Goal: Information Seeking & Learning: Compare options

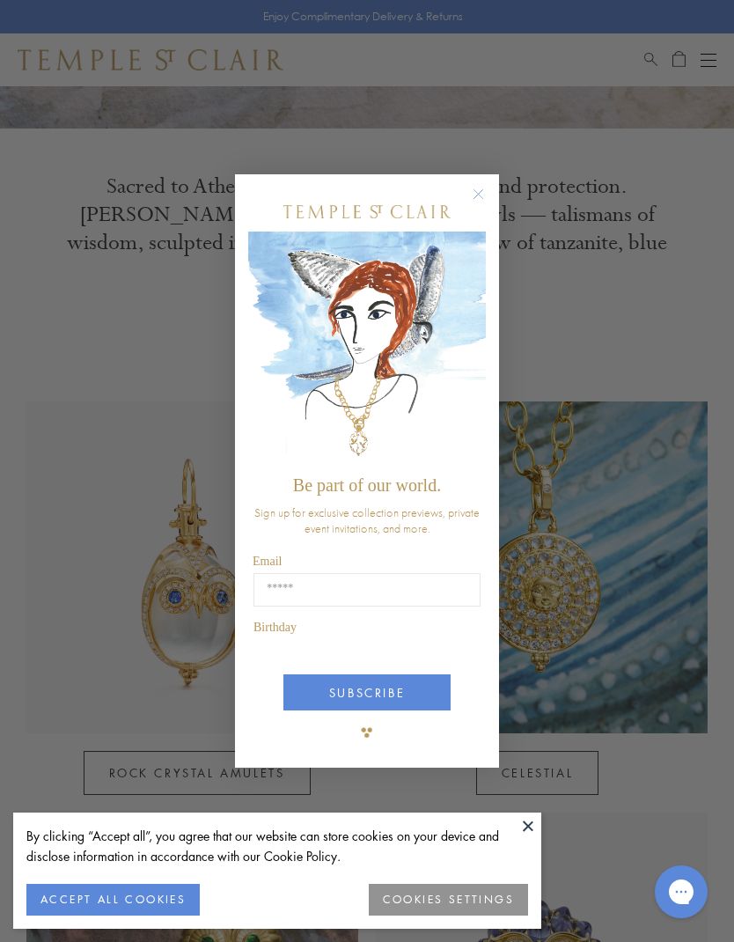
scroll to position [488, 0]
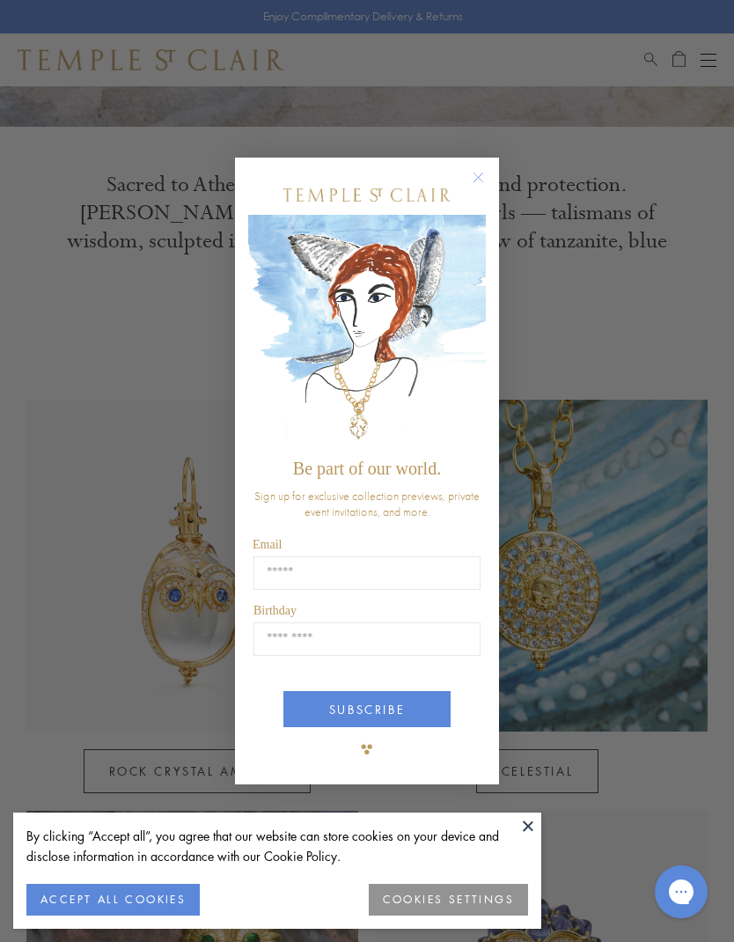
click at [481, 188] on circle "Close dialog" at bounding box center [479, 177] width 21 height 21
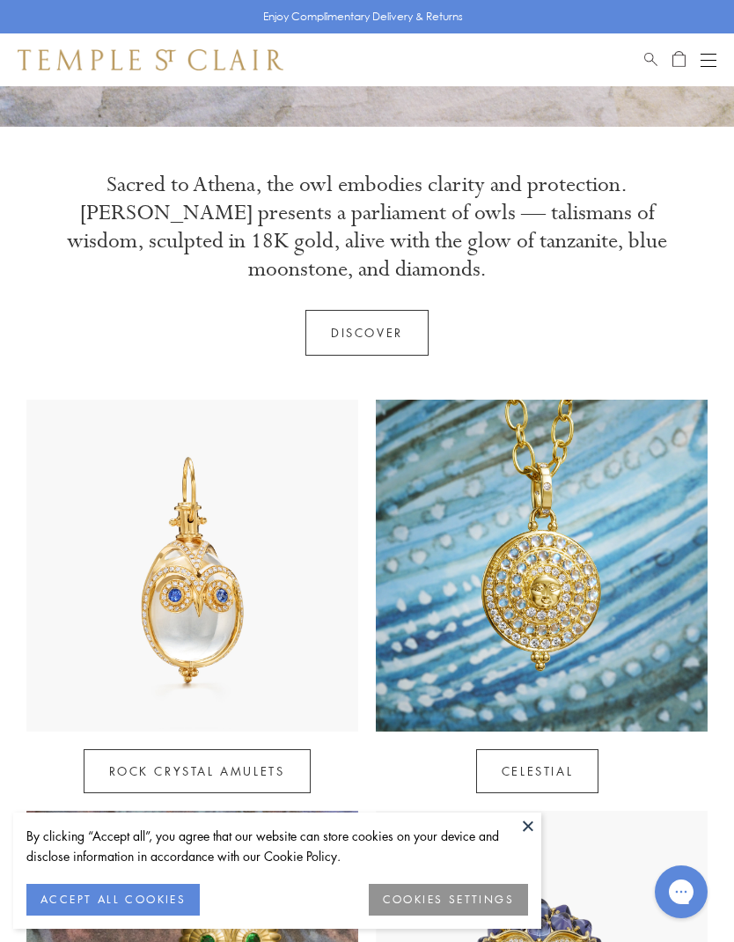
click at [179, 749] on link "Rock Crystal Amulets" at bounding box center [197, 771] width 227 height 44
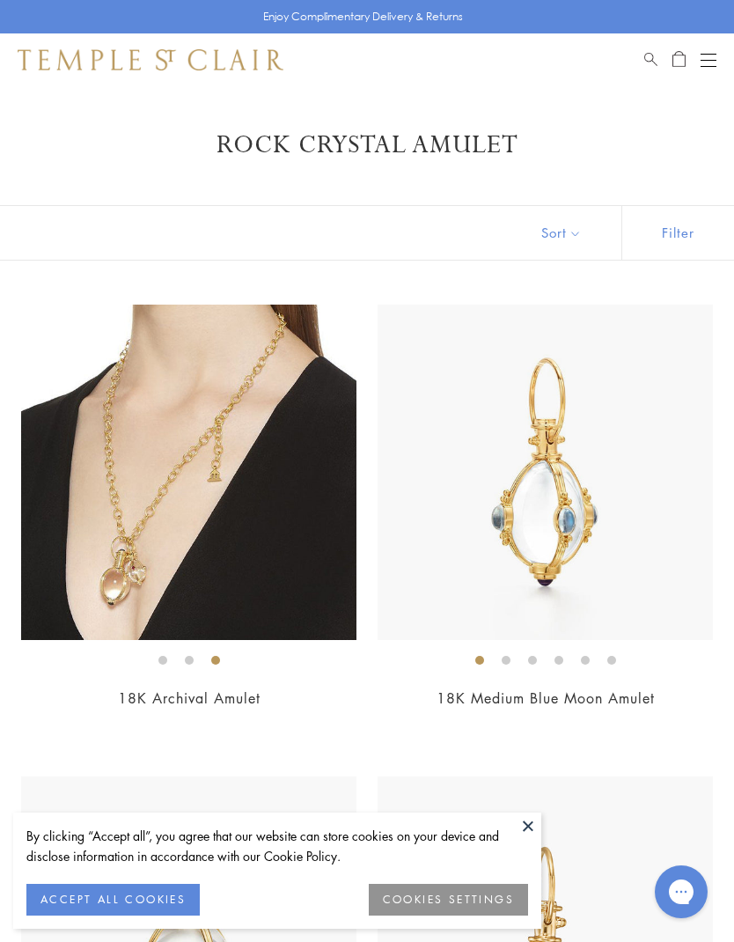
scroll to position [16, 0]
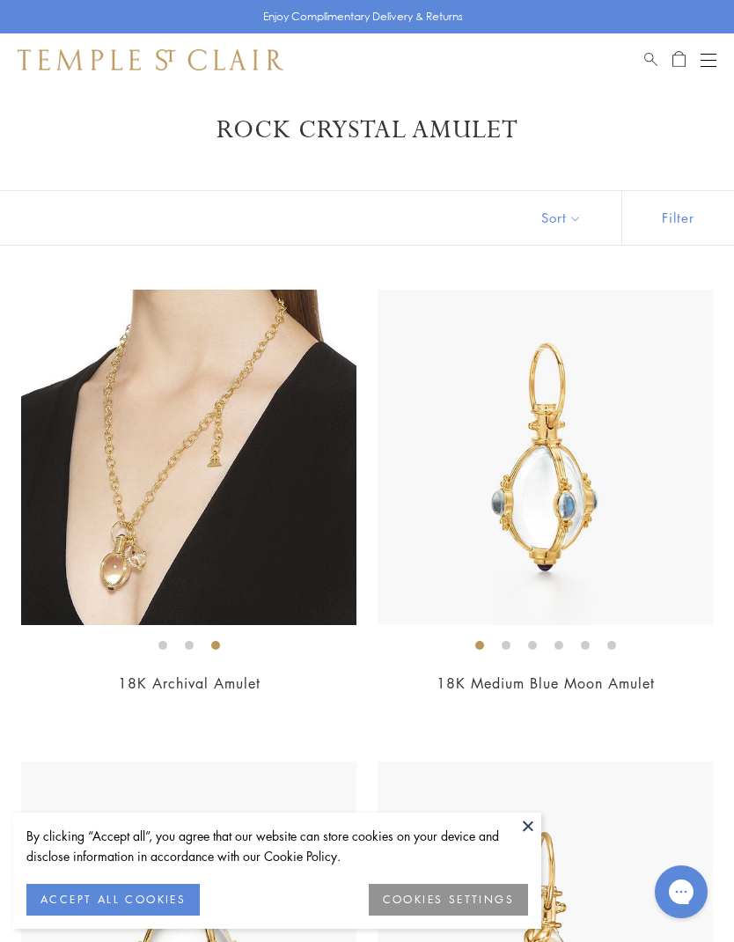
click at [190, 497] on img at bounding box center [189, 458] width 336 height 336
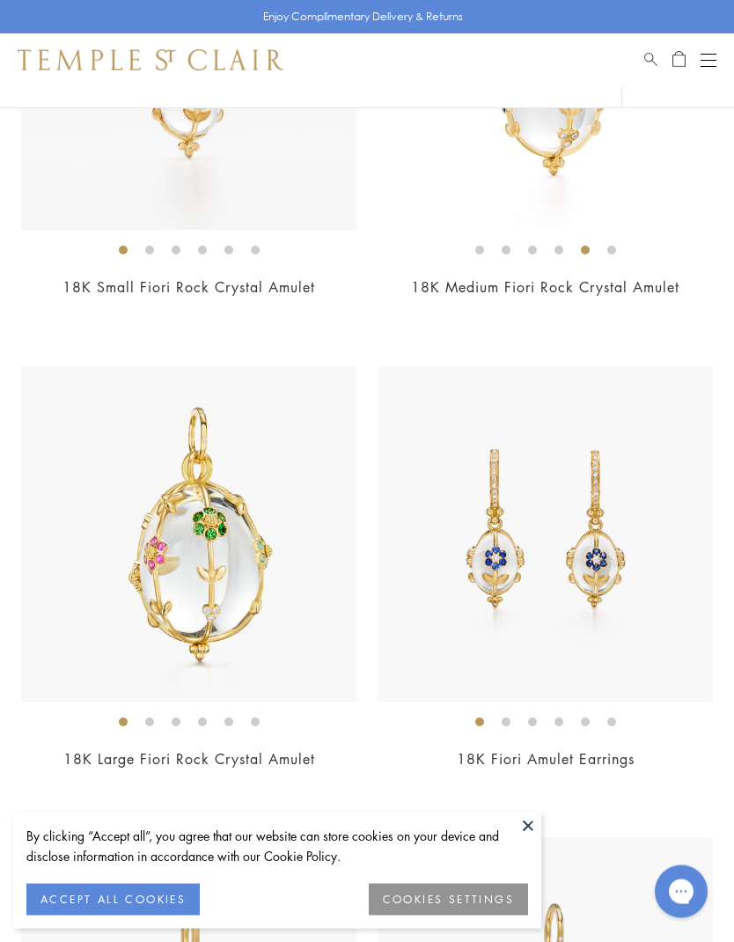
scroll to position [1827, 0]
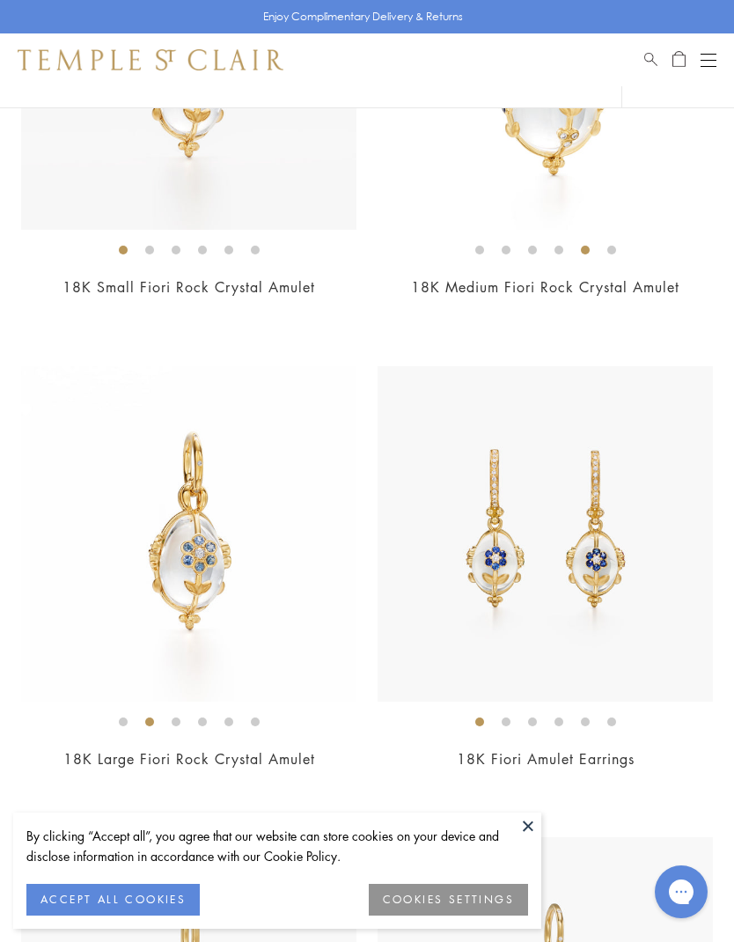
click at [315, 632] on img at bounding box center [189, 534] width 336 height 336
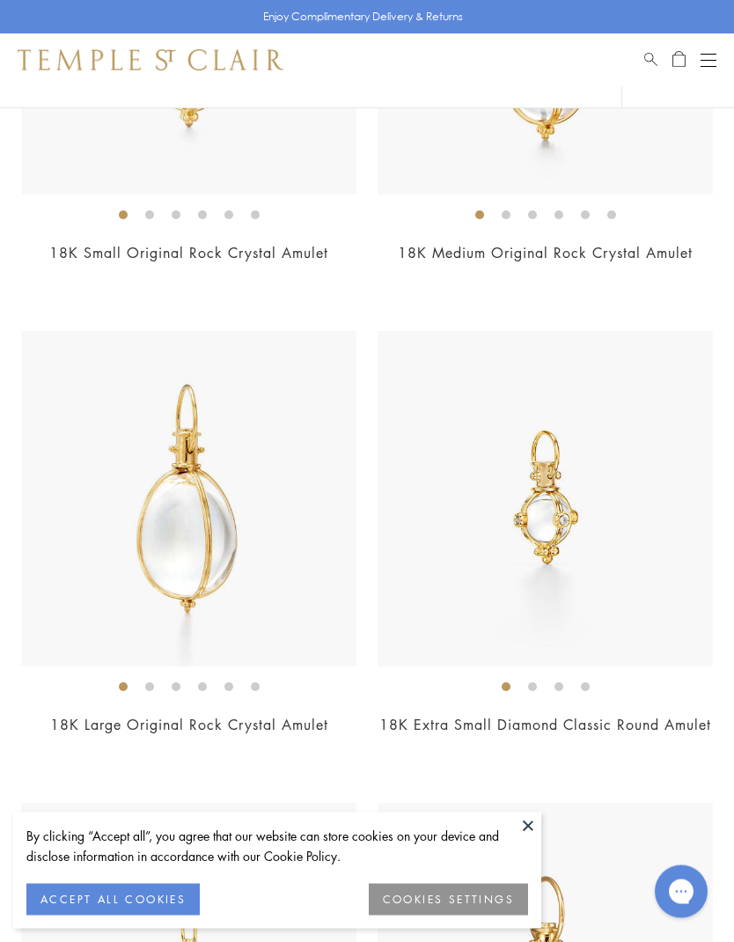
scroll to position [4694, 0]
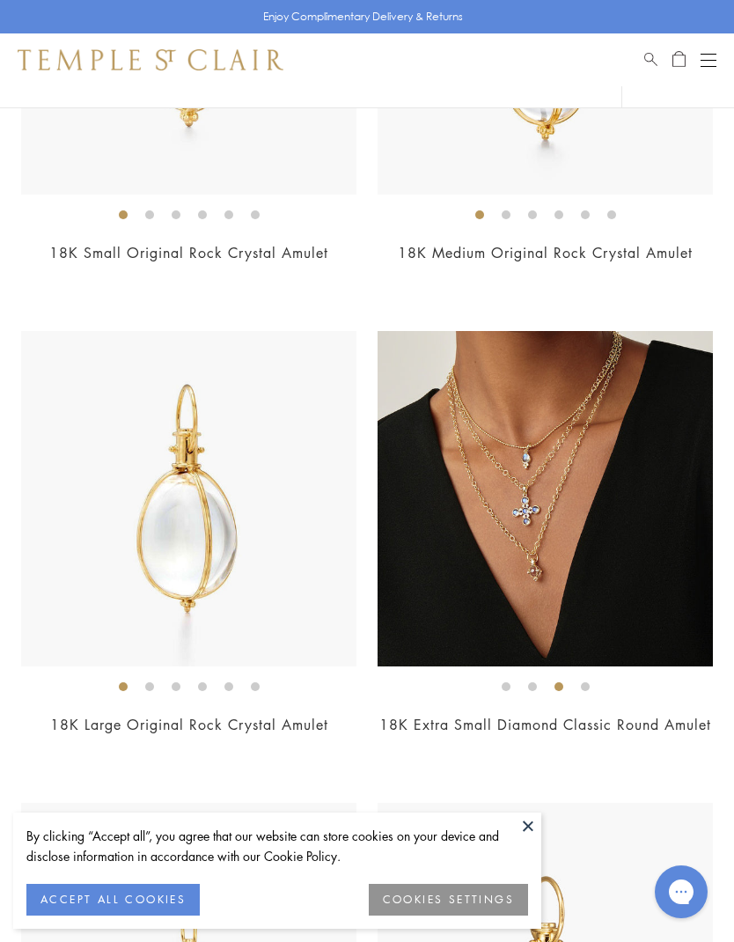
click at [611, 565] on img at bounding box center [546, 499] width 336 height 336
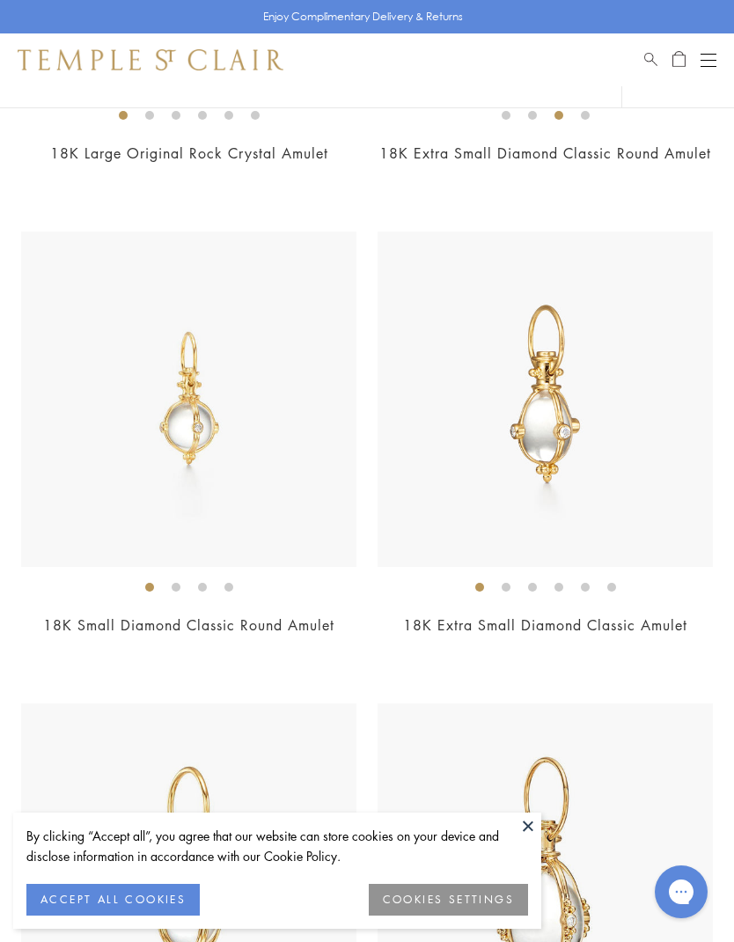
scroll to position [5298, 0]
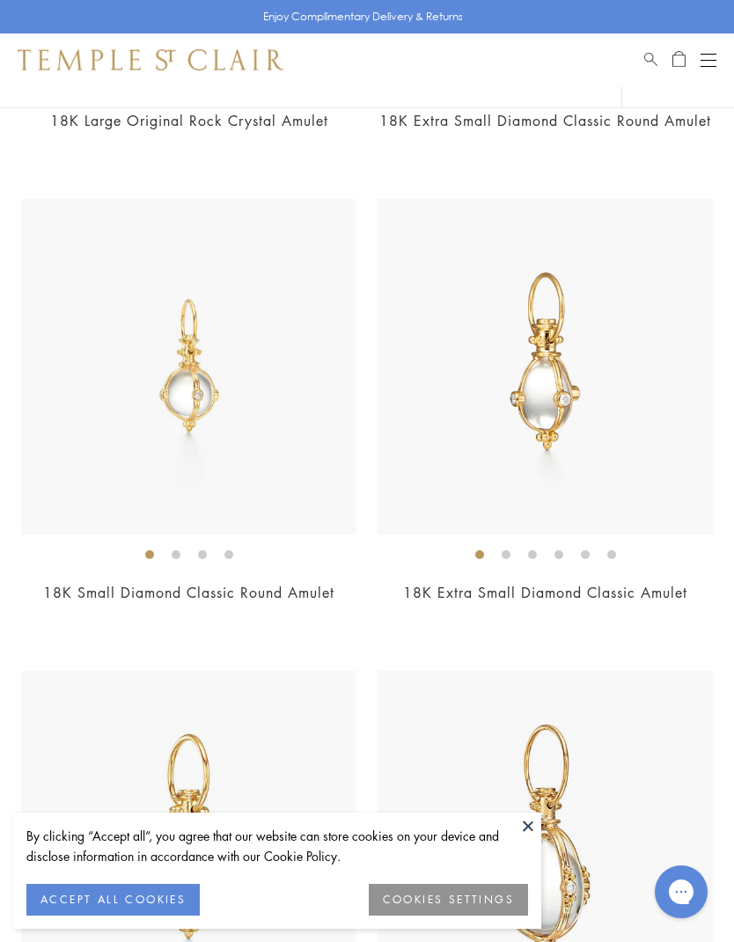
click at [316, 444] on img at bounding box center [189, 367] width 336 height 336
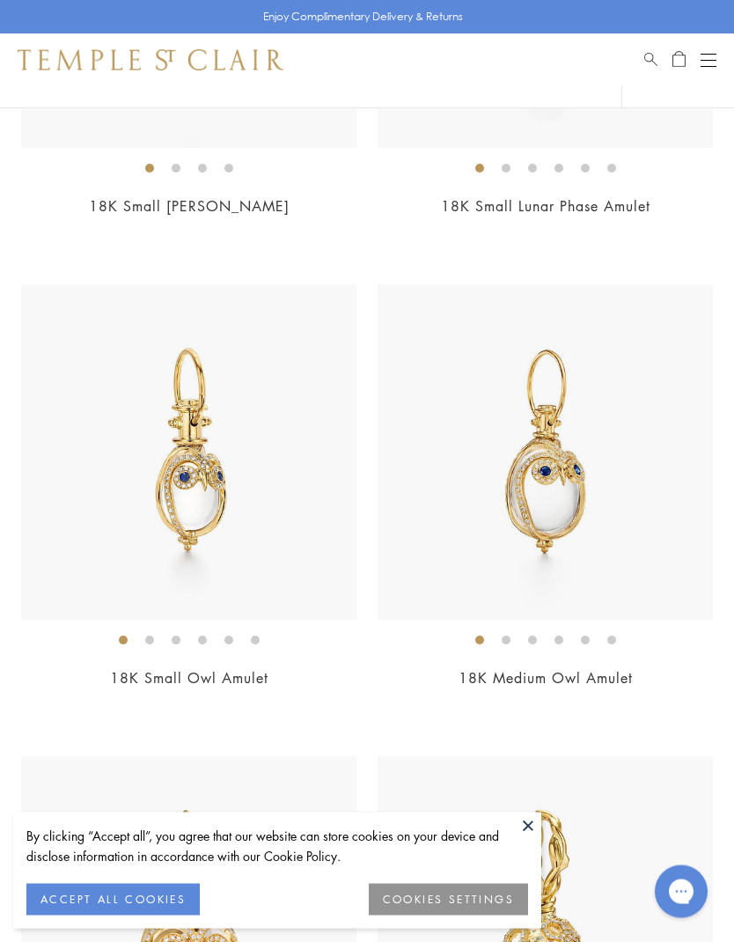
scroll to position [10404, 0]
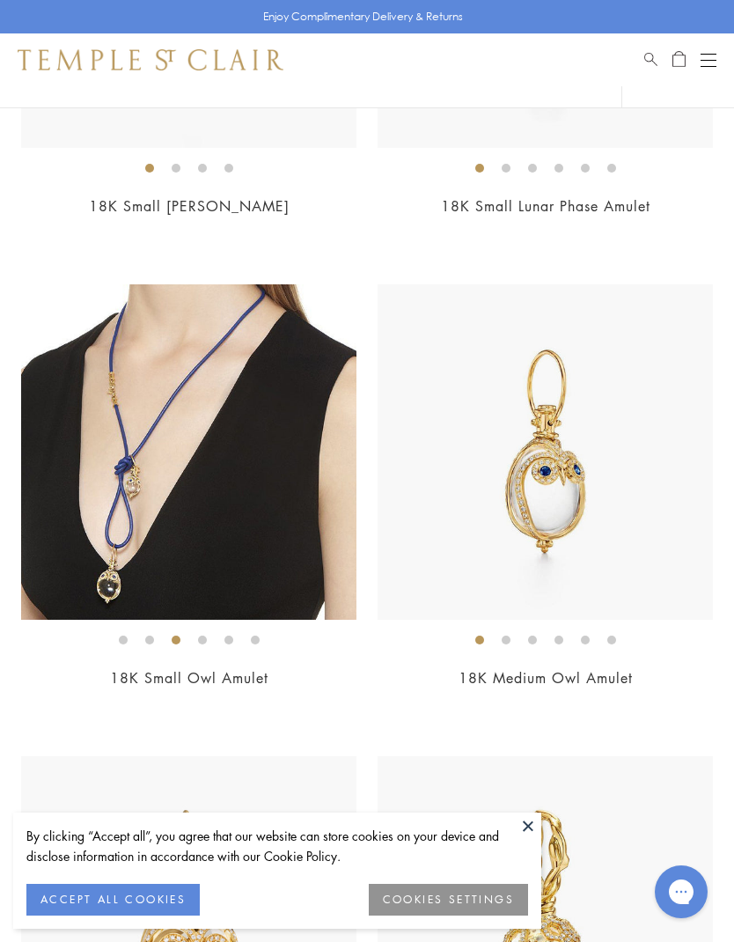
click at [278, 516] on img at bounding box center [189, 452] width 336 height 336
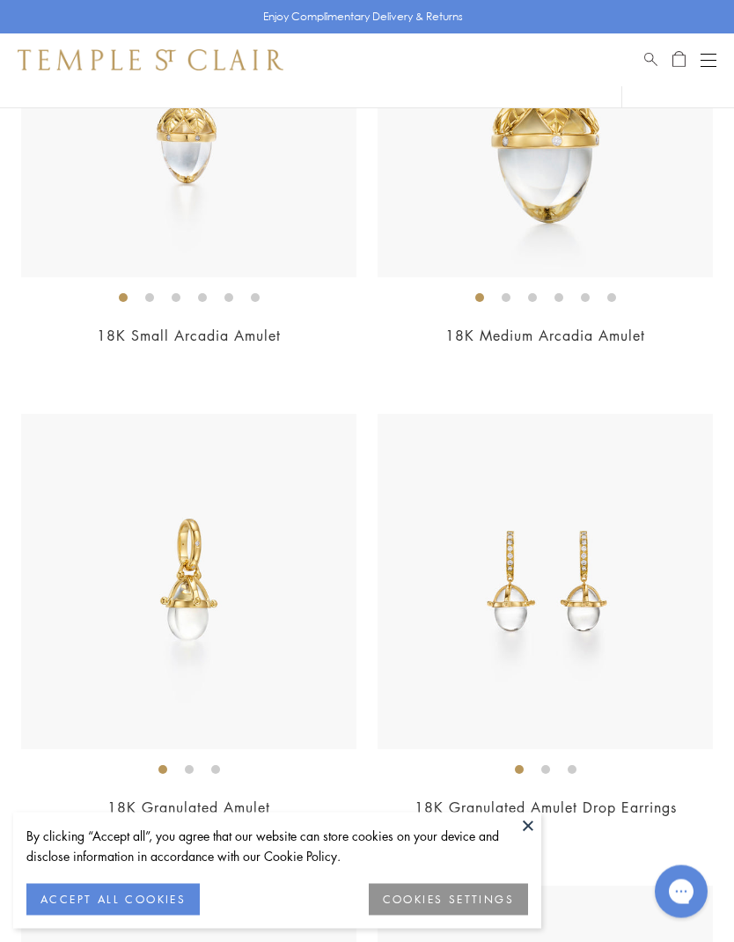
scroll to position [14523, 0]
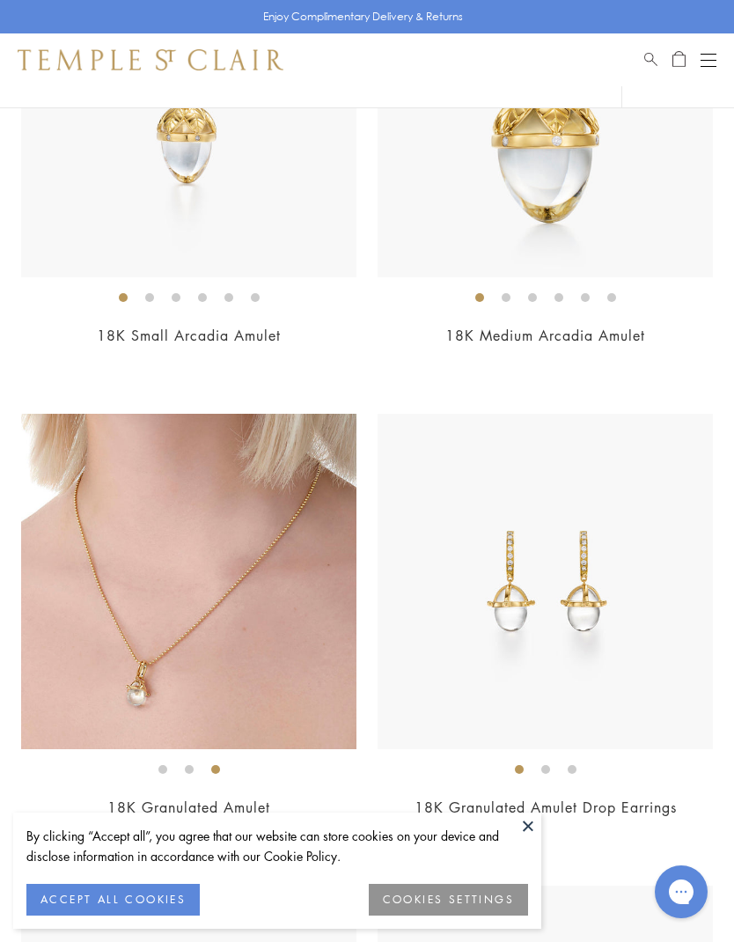
click at [290, 617] on img at bounding box center [189, 582] width 336 height 336
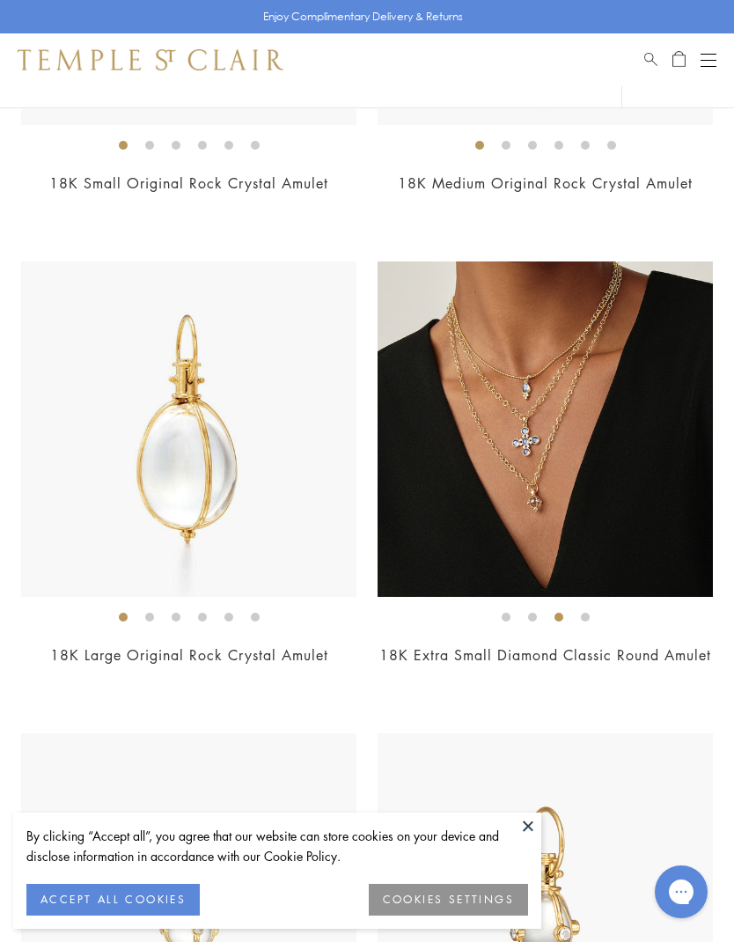
scroll to position [4763, 0]
click at [565, 458] on img at bounding box center [546, 430] width 336 height 336
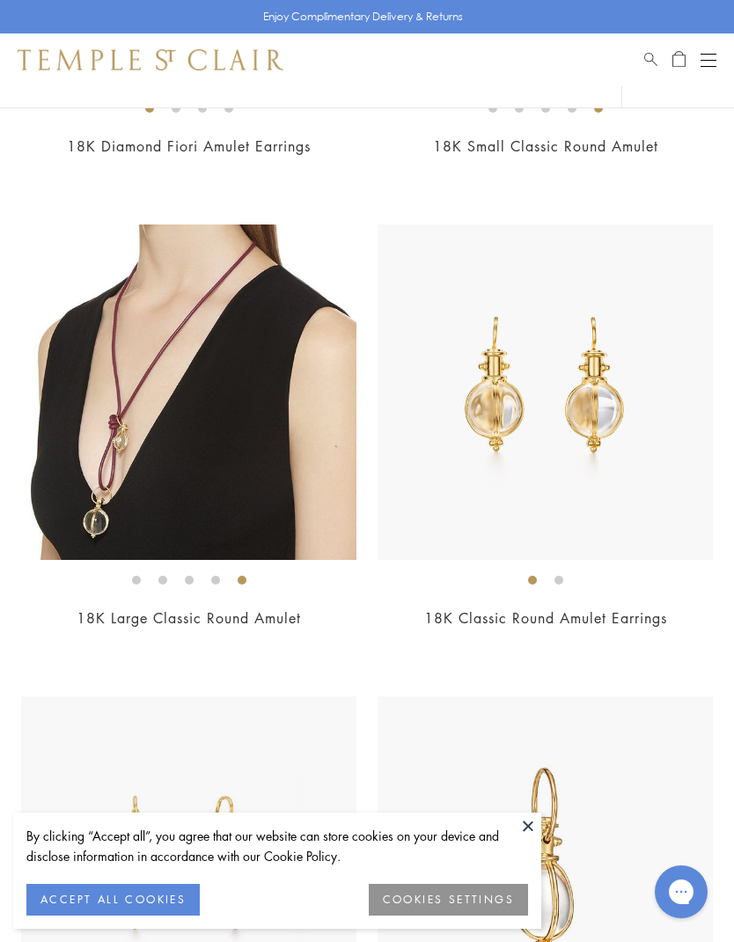
scroll to position [3383, 0]
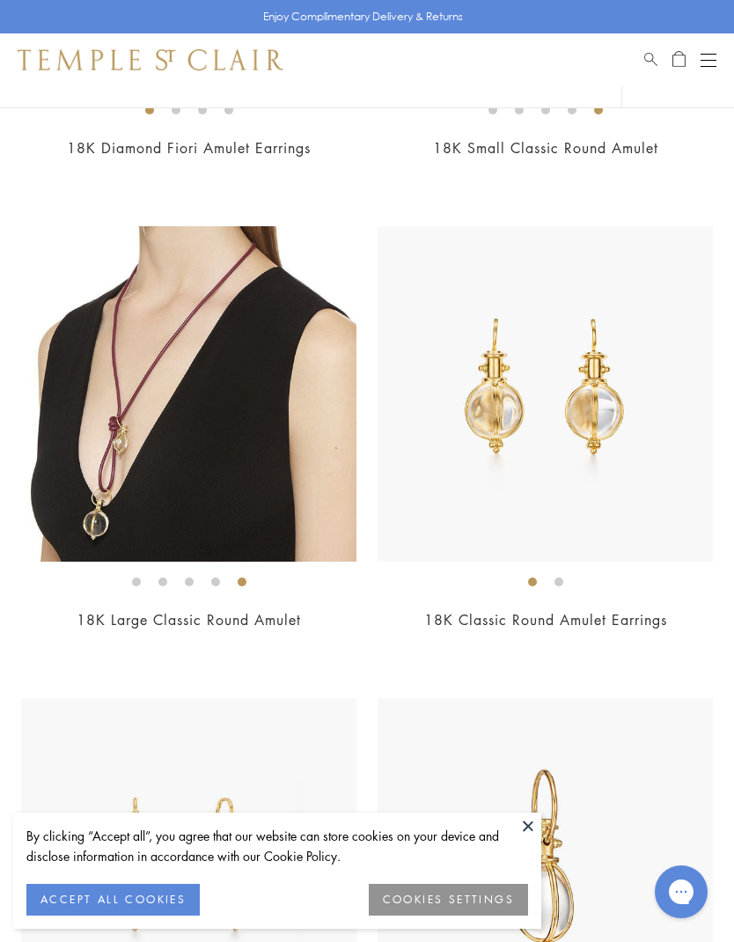
click at [241, 424] on img at bounding box center [189, 394] width 336 height 336
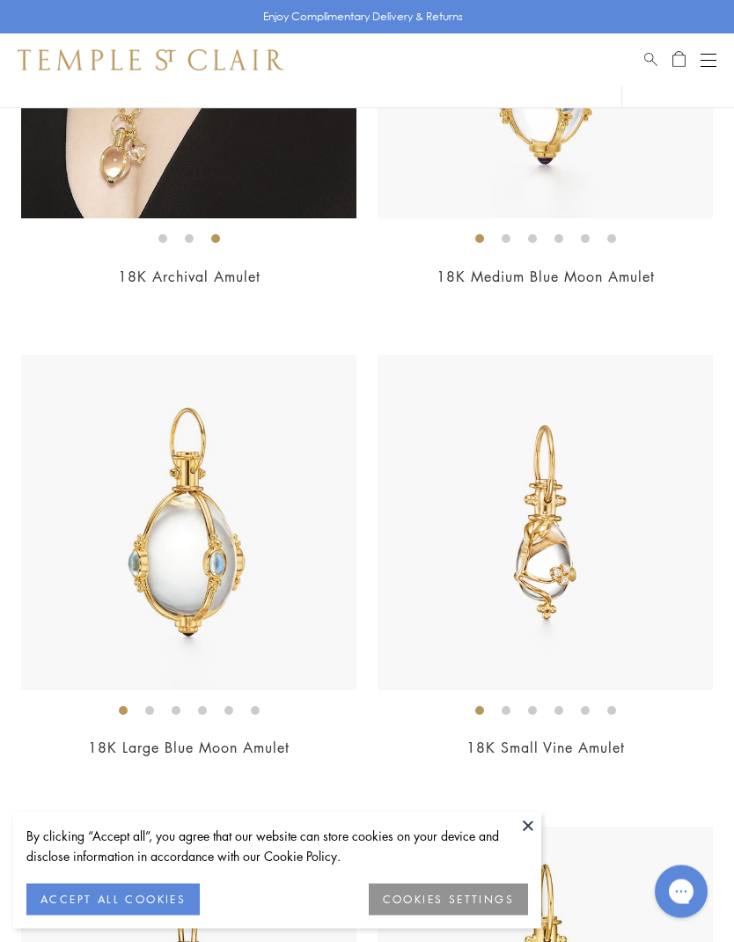
scroll to position [436, 0]
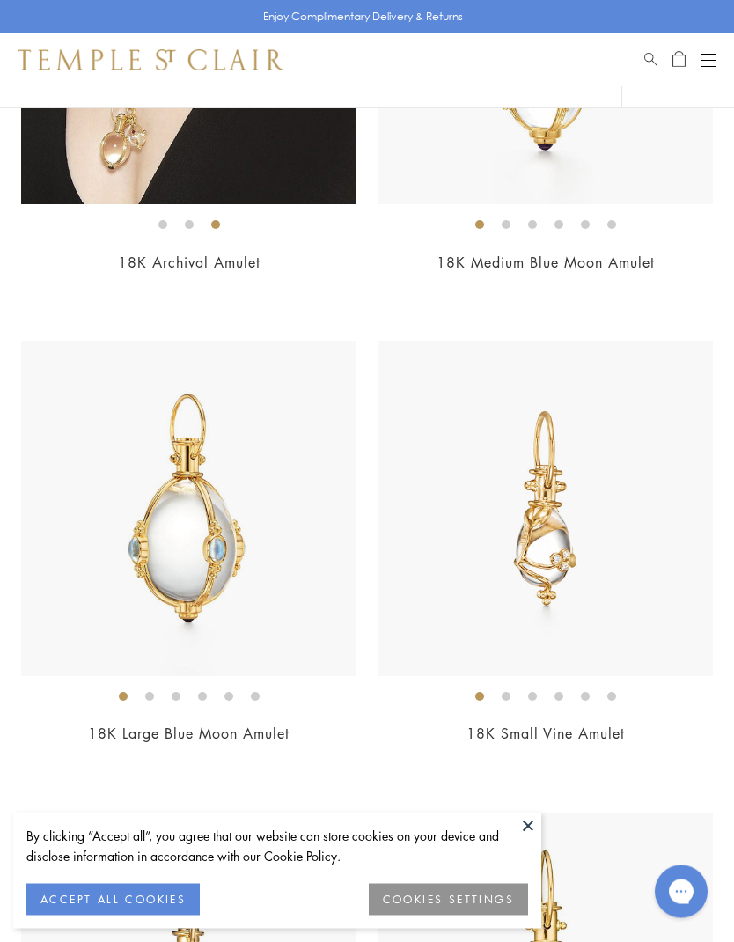
click at [574, 557] on img at bounding box center [546, 510] width 336 height 336
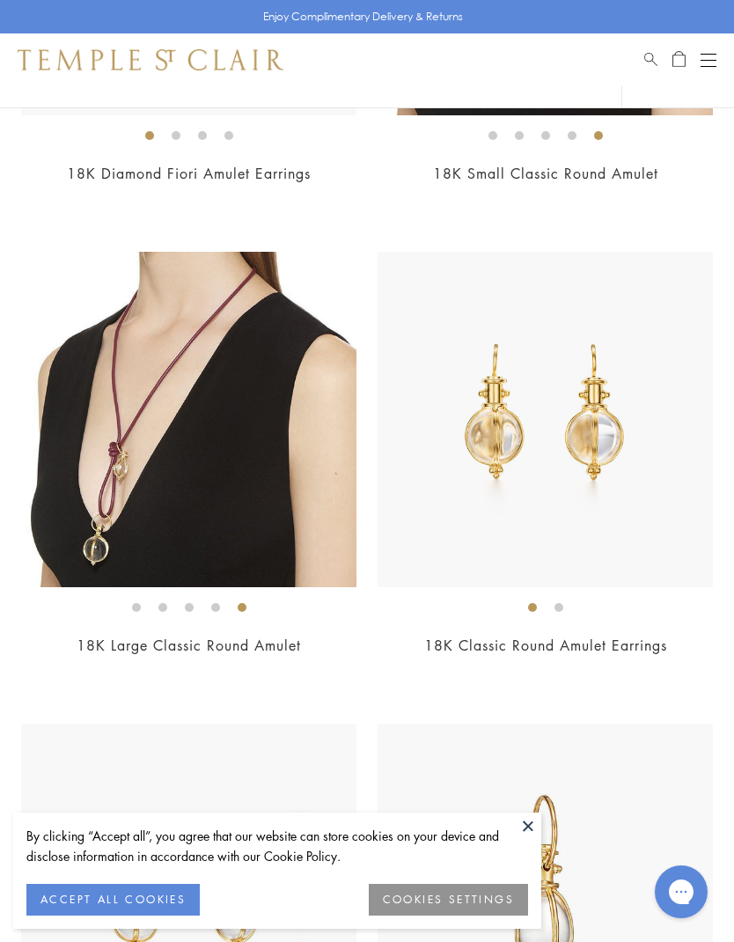
scroll to position [3362, 0]
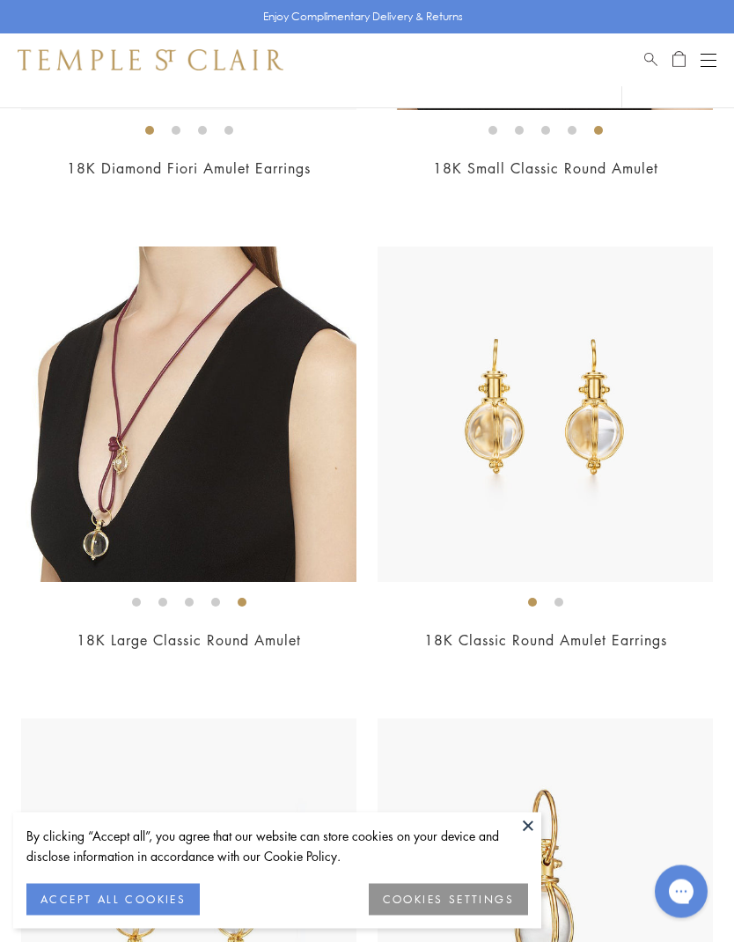
click at [225, 472] on img at bounding box center [189, 415] width 336 height 336
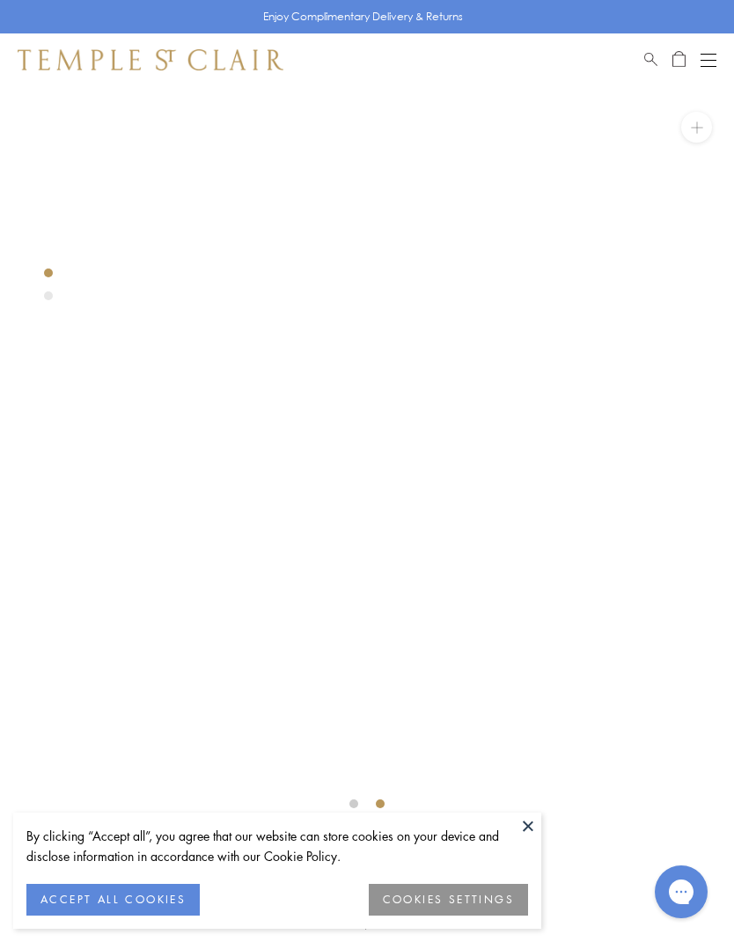
scroll to position [35, 0]
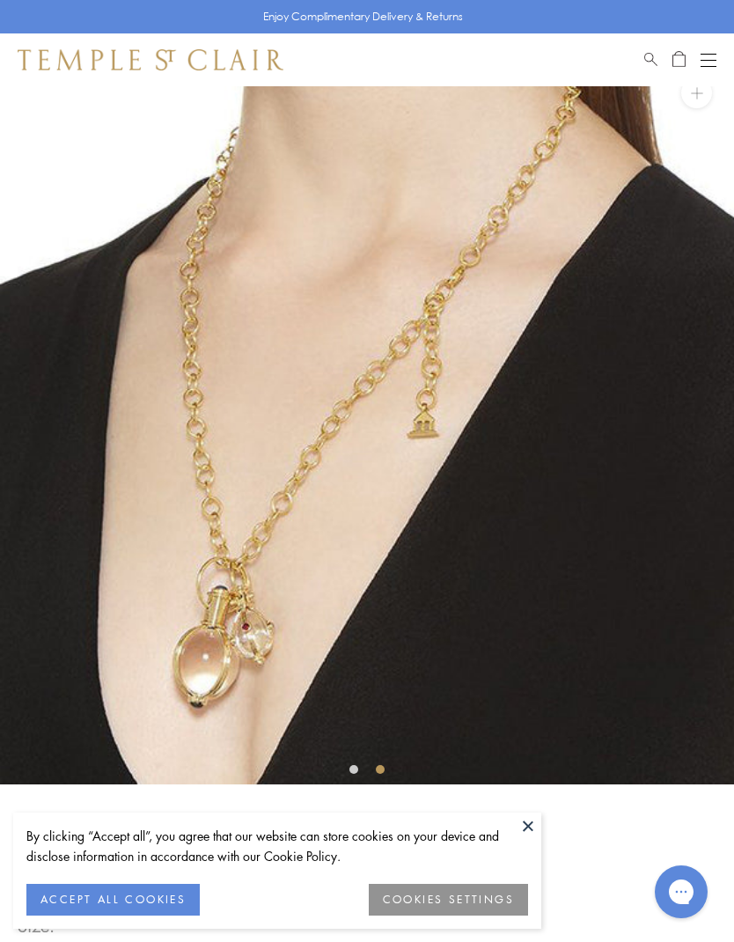
click at [533, 825] on button at bounding box center [528, 826] width 26 height 26
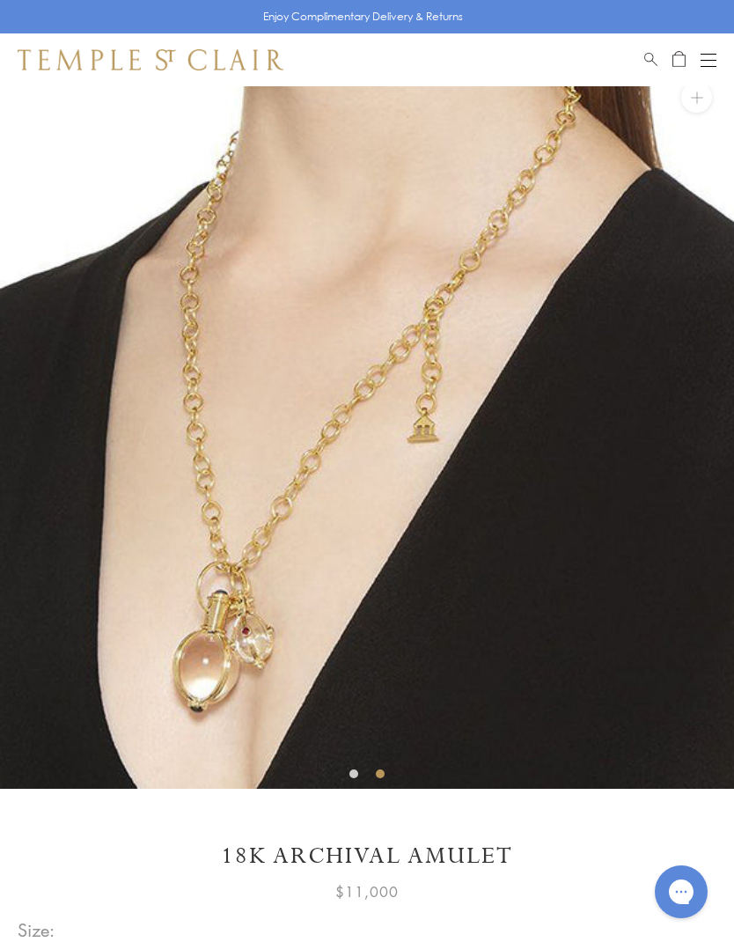
scroll to position [45, 0]
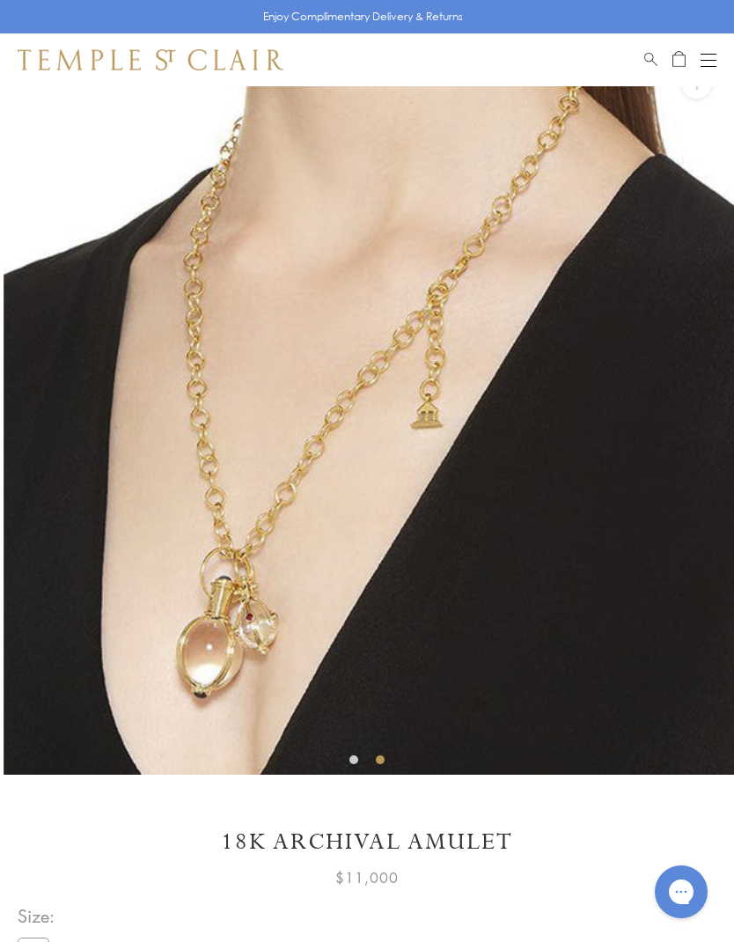
click at [306, 607] on img at bounding box center [371, 408] width 734 height 734
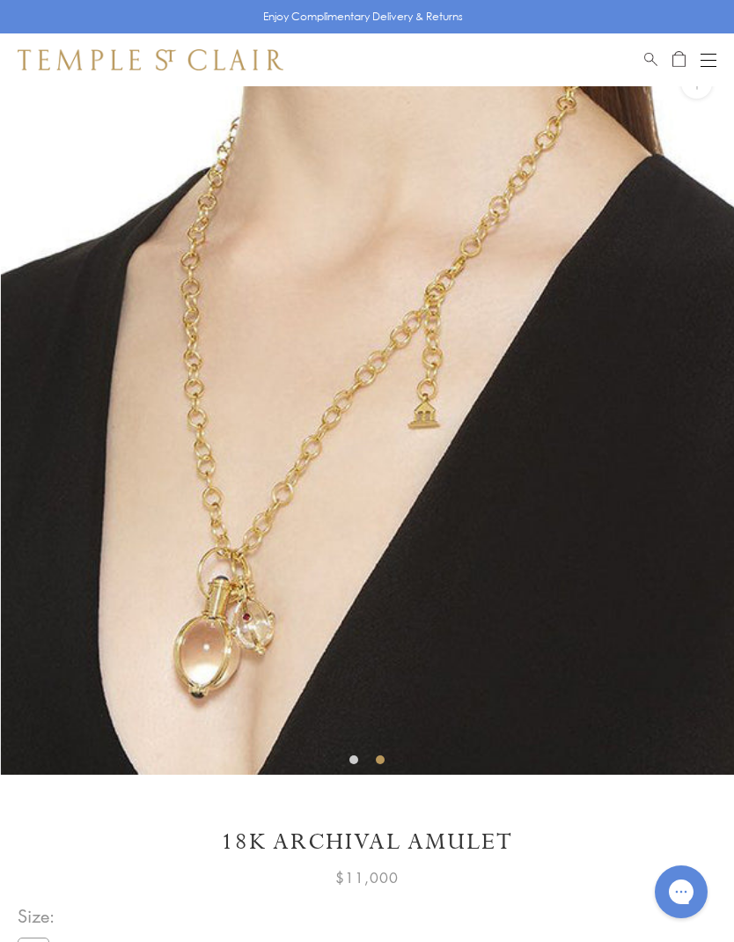
click at [314, 588] on img at bounding box center [368, 408] width 734 height 734
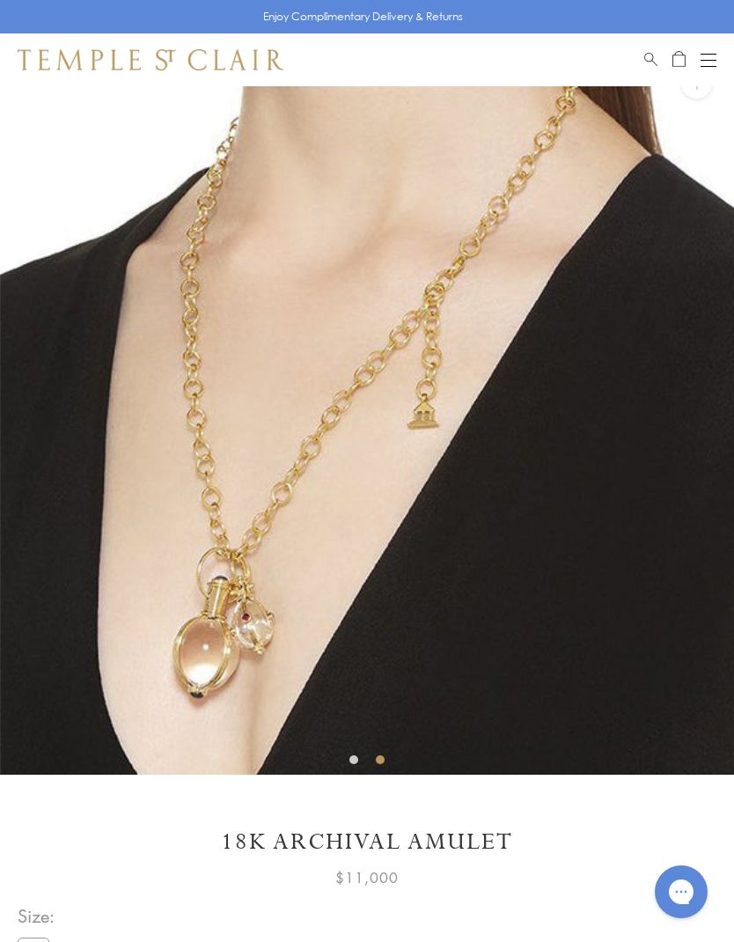
click at [215, 649] on img at bounding box center [367, 408] width 734 height 734
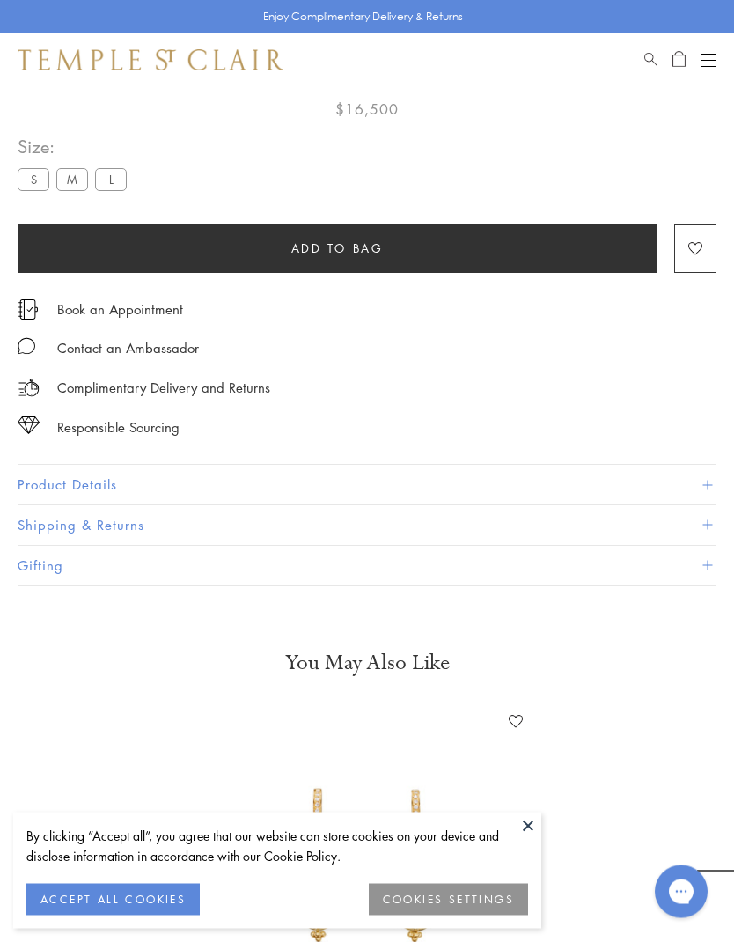
scroll to position [86, 0]
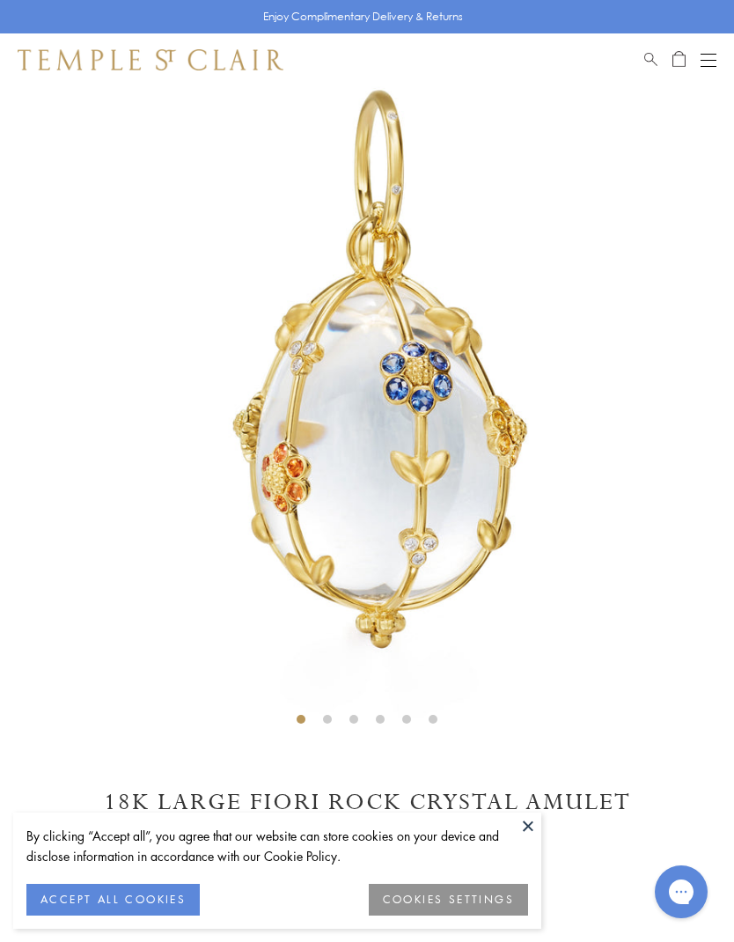
click at [640, 513] on img at bounding box center [367, 367] width 734 height 734
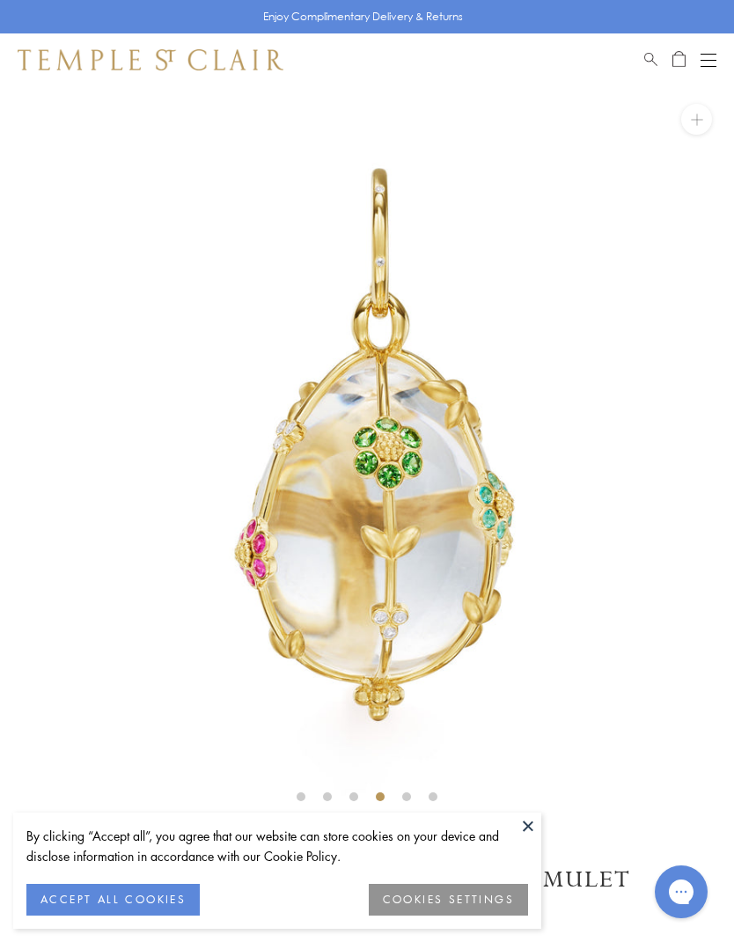
scroll to position [0, 0]
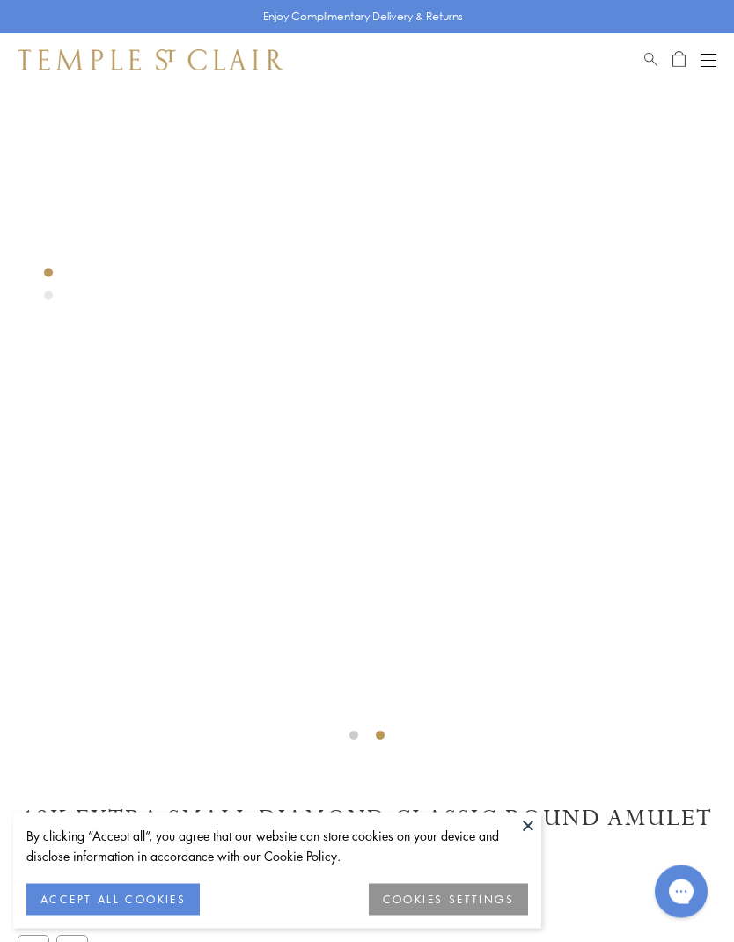
scroll to position [70, 0]
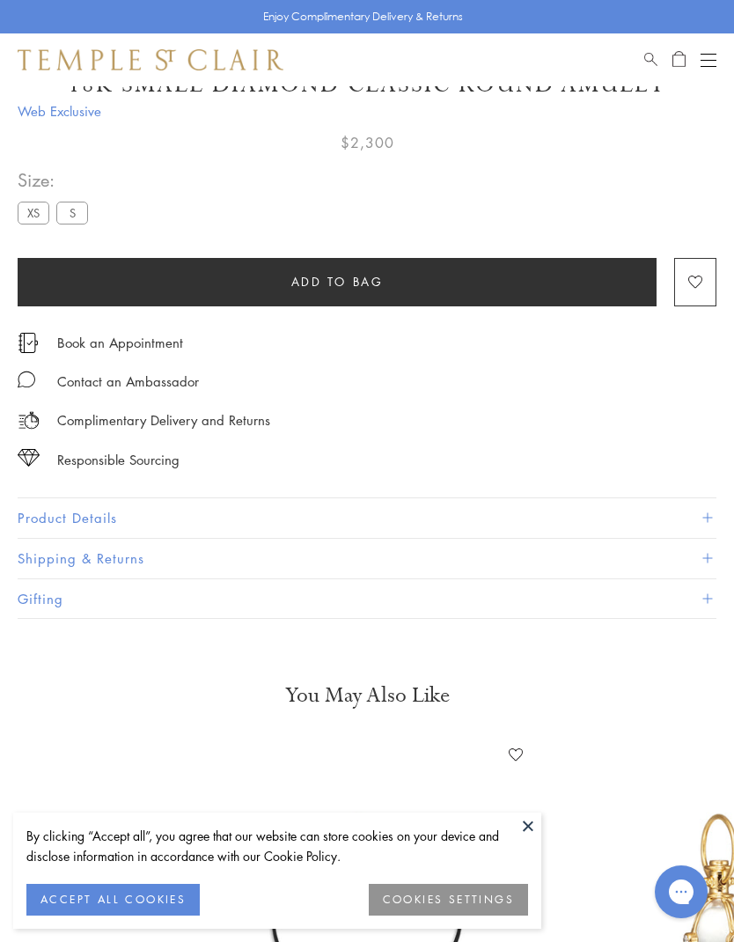
scroll to position [86, 0]
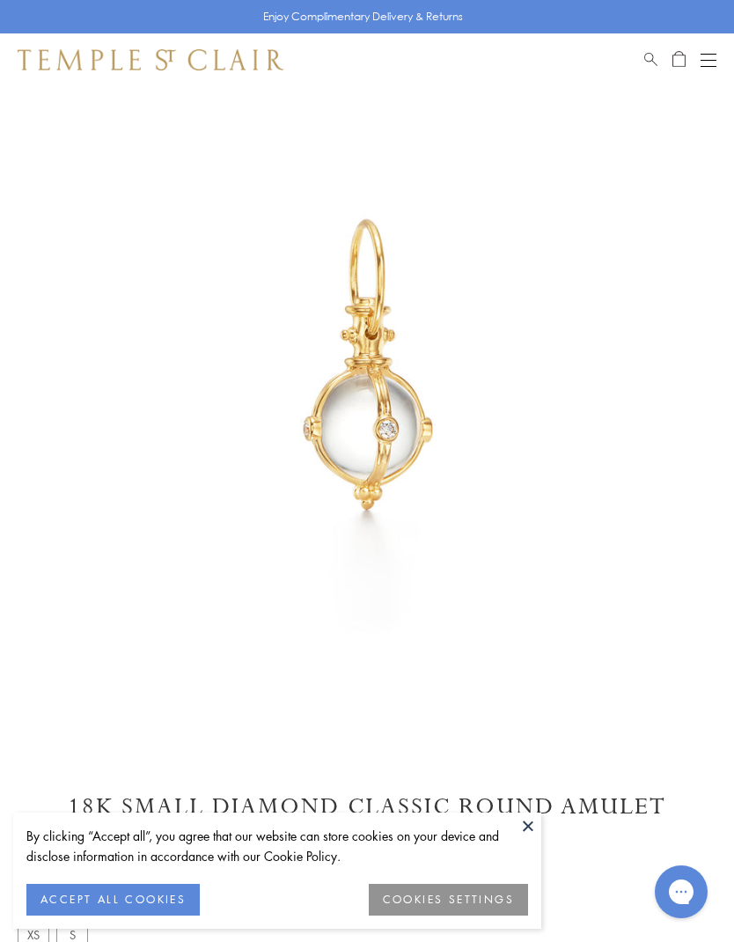
click at [137, 901] on button "ACCEPT ALL COOKIES" at bounding box center [112, 900] width 173 height 32
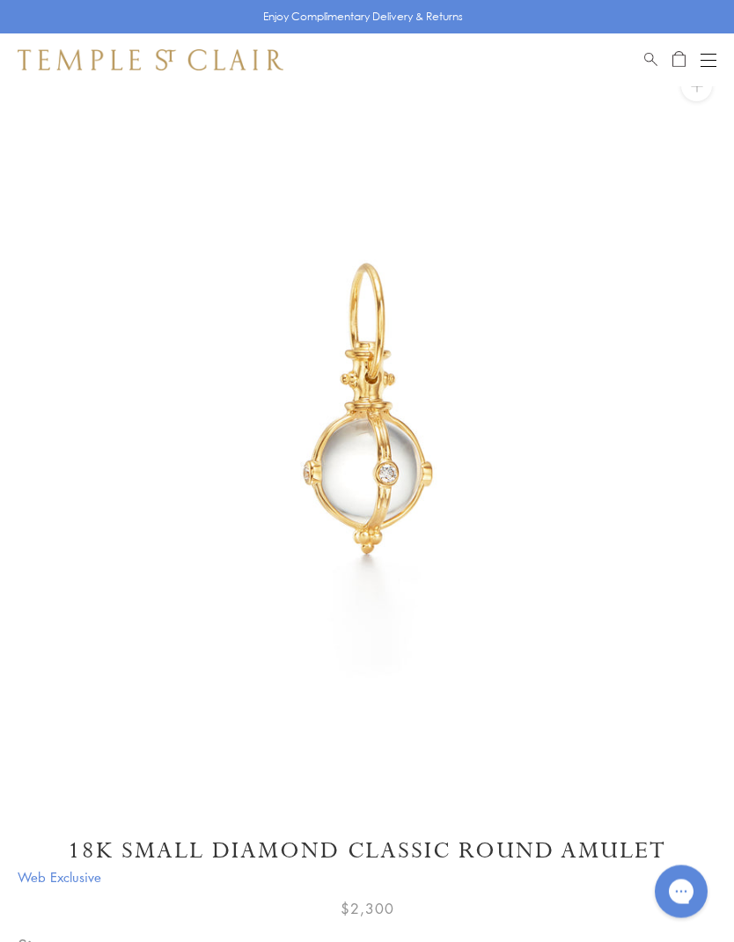
scroll to position [0, 0]
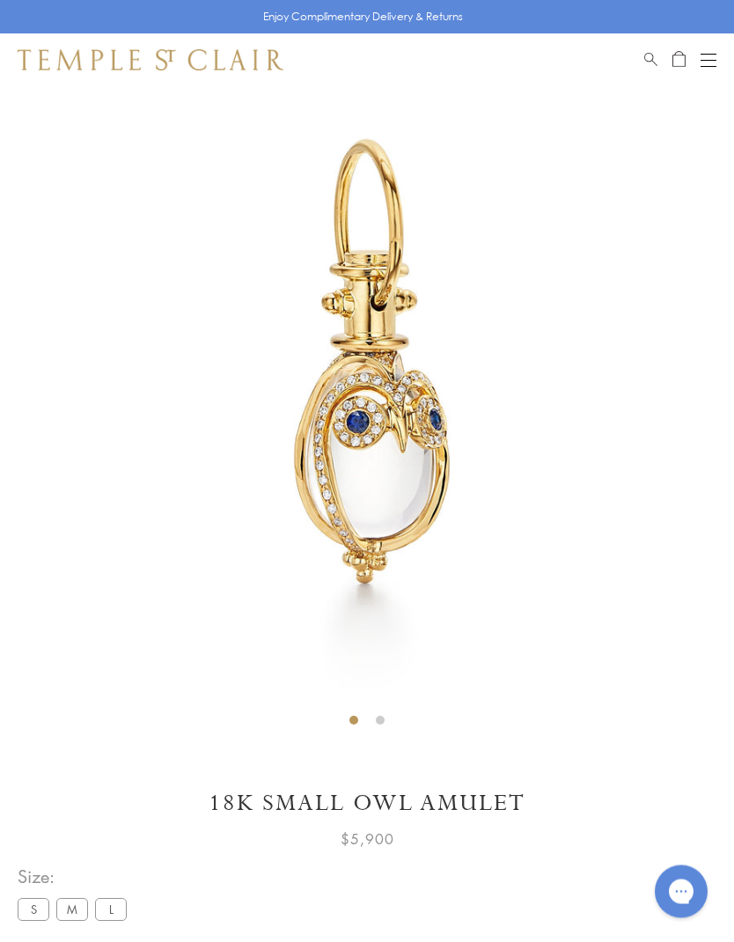
scroll to position [86, 0]
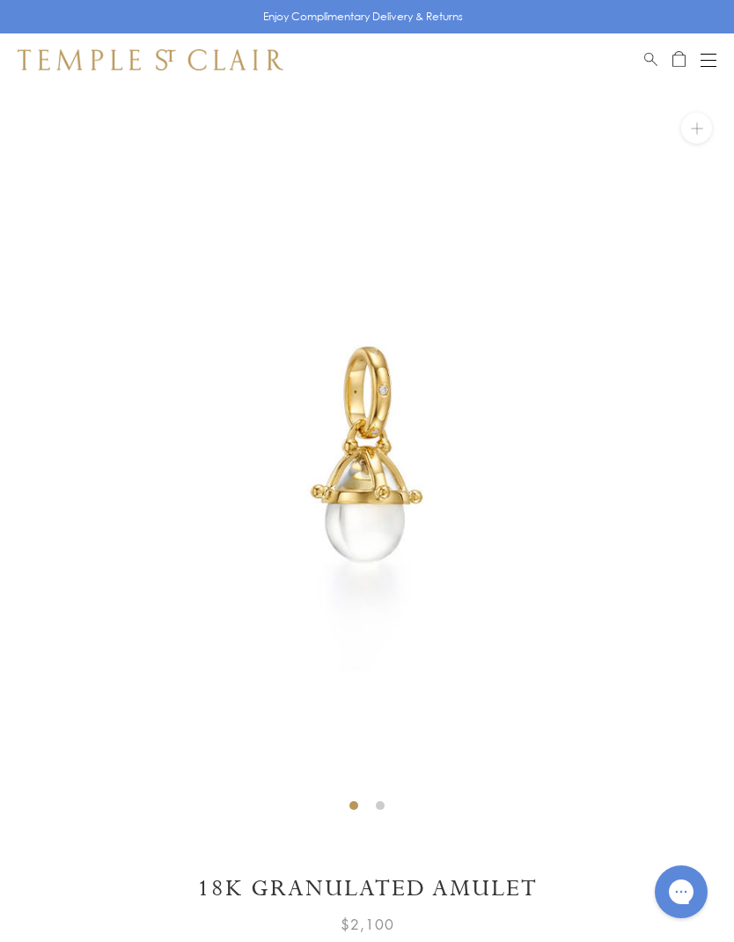
click at [698, 128] on button at bounding box center [697, 128] width 31 height 31
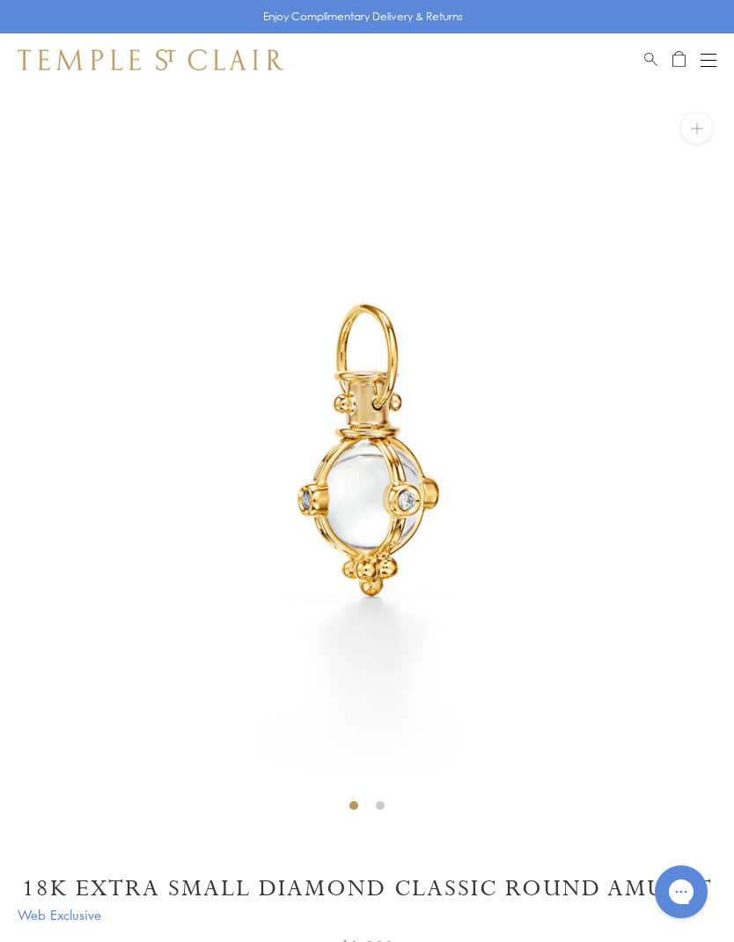
click at [699, 124] on button at bounding box center [697, 128] width 31 height 31
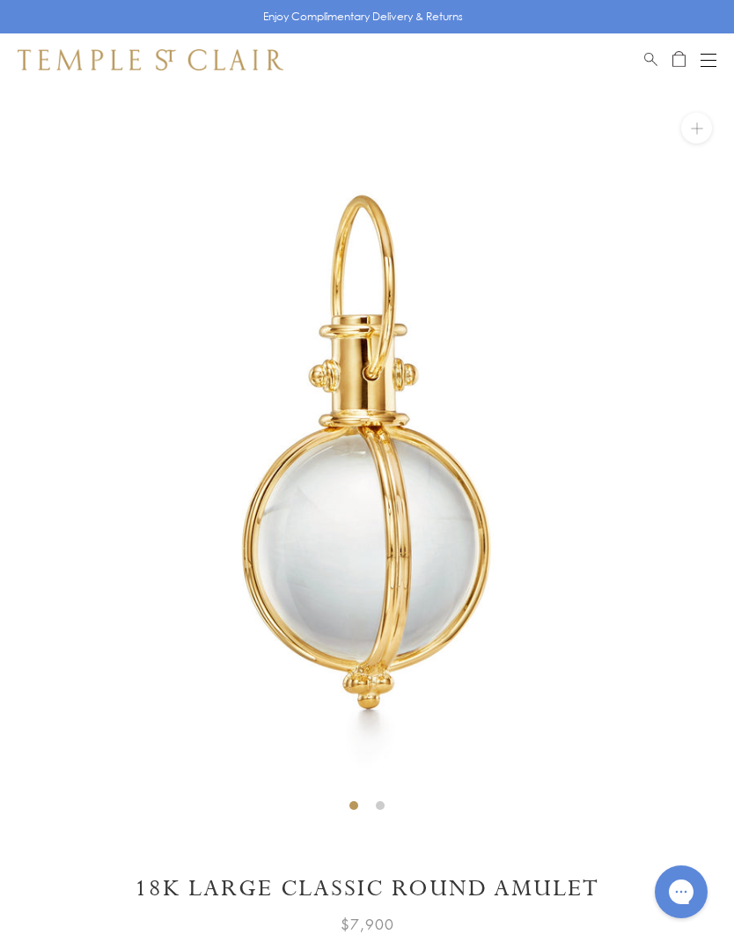
click at [700, 127] on button at bounding box center [697, 128] width 31 height 31
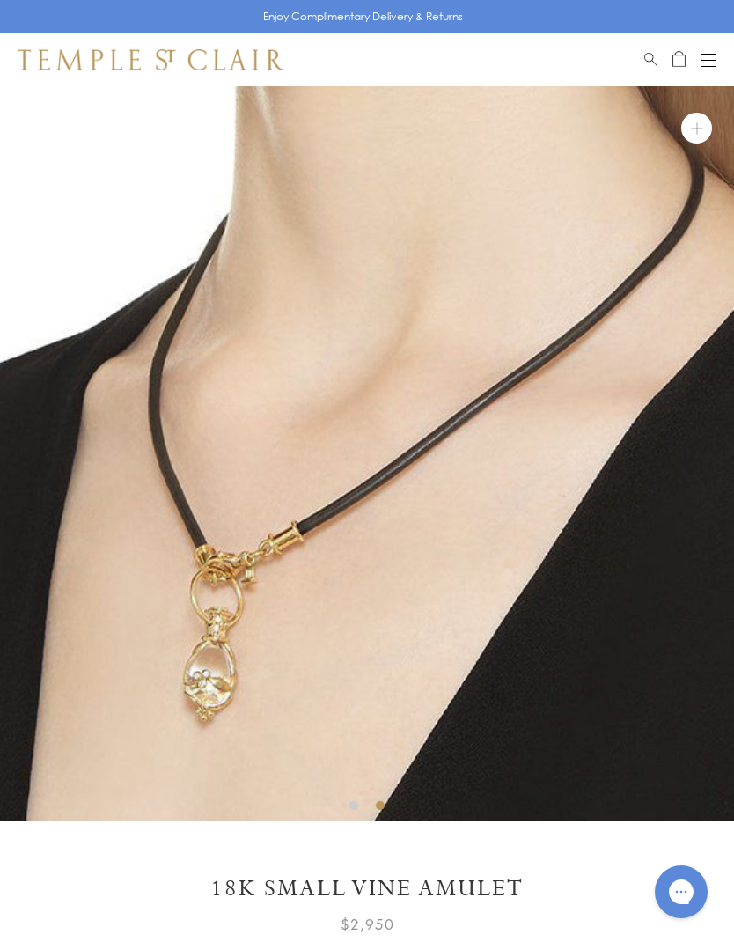
click at [699, 128] on button at bounding box center [697, 128] width 31 height 31
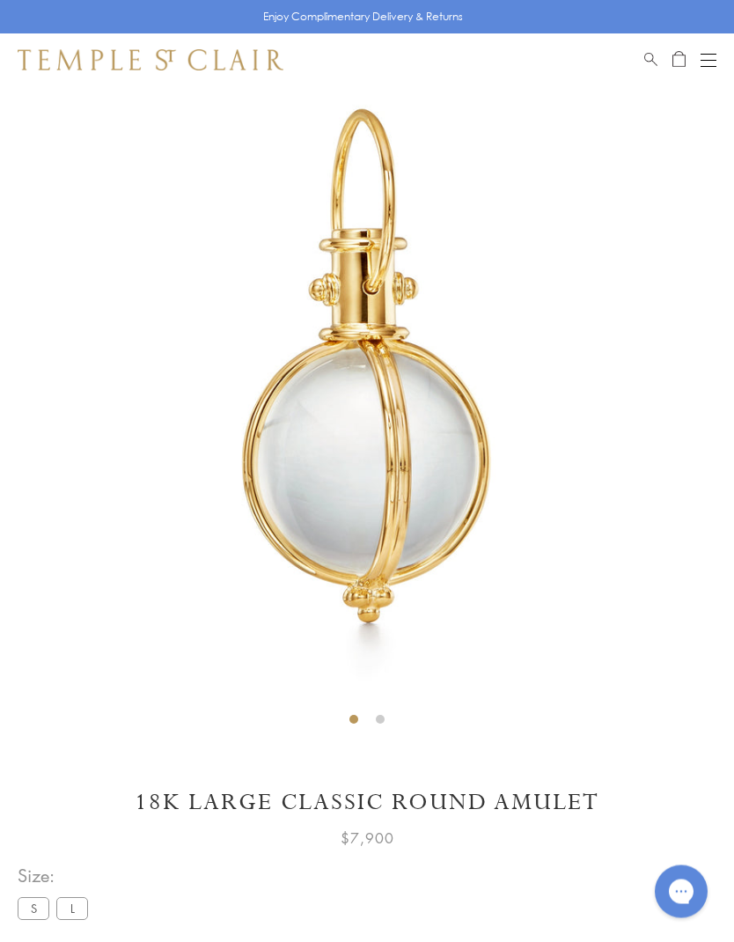
scroll to position [86, 0]
